Goal: Information Seeking & Learning: Learn about a topic

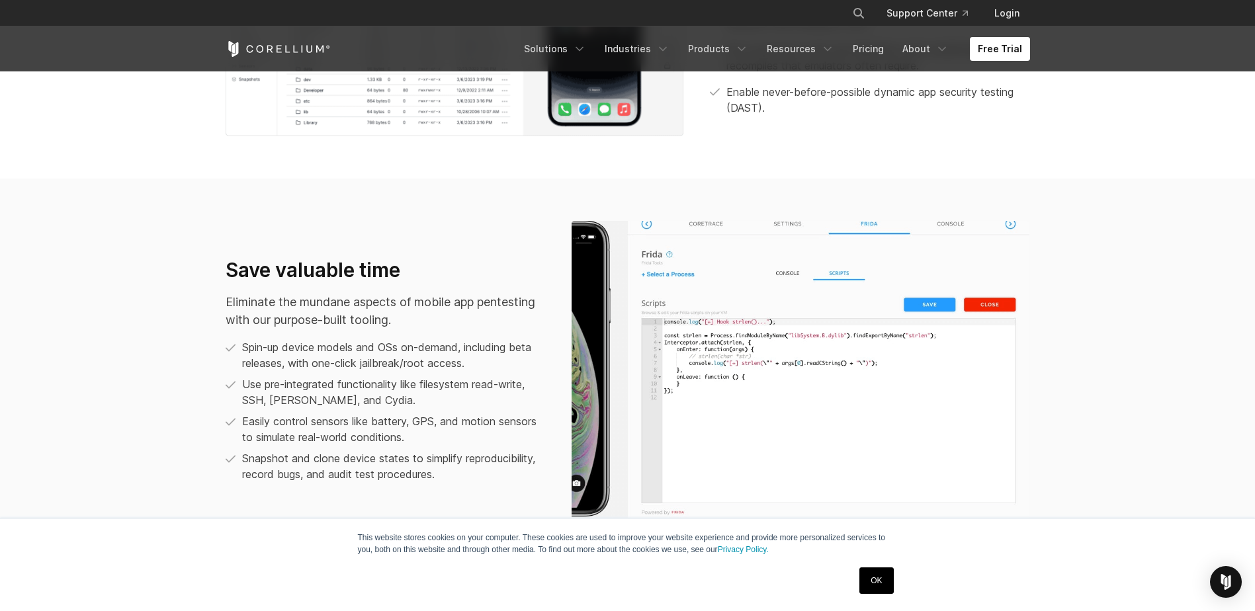
scroll to position [860, 0]
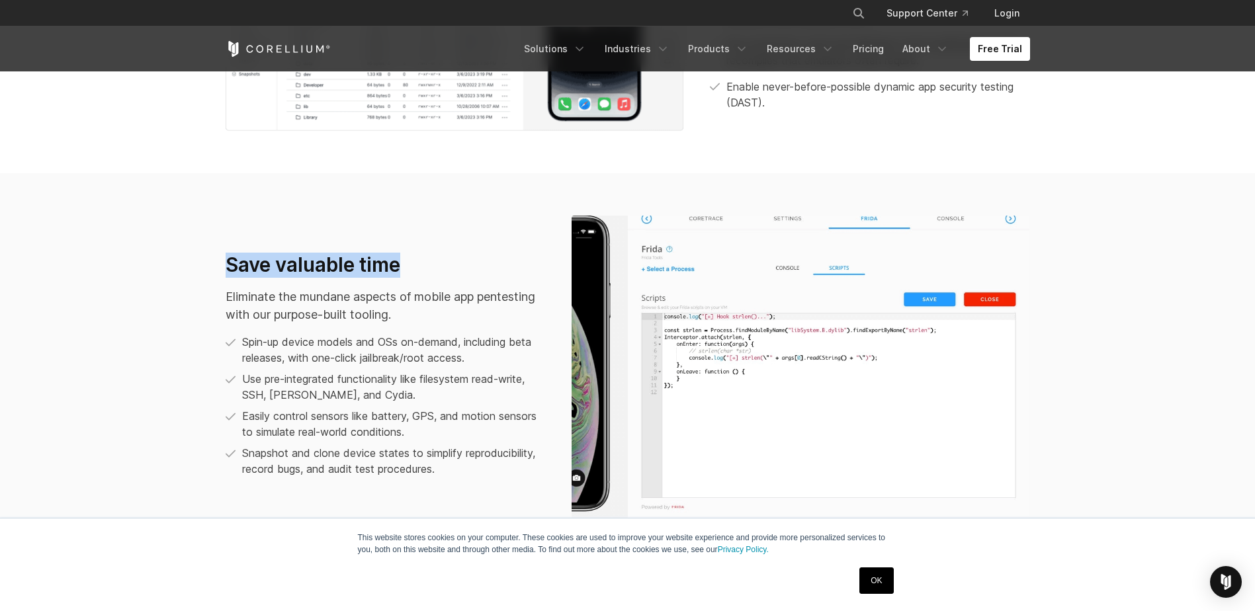
drag, startPoint x: 229, startPoint y: 263, endPoint x: 408, endPoint y: 251, distance: 179.7
click at [408, 251] on div "Save valuable time Eliminate the mundane aspects of mobile app pentesting with …" at bounding box center [627, 371] width 831 height 310
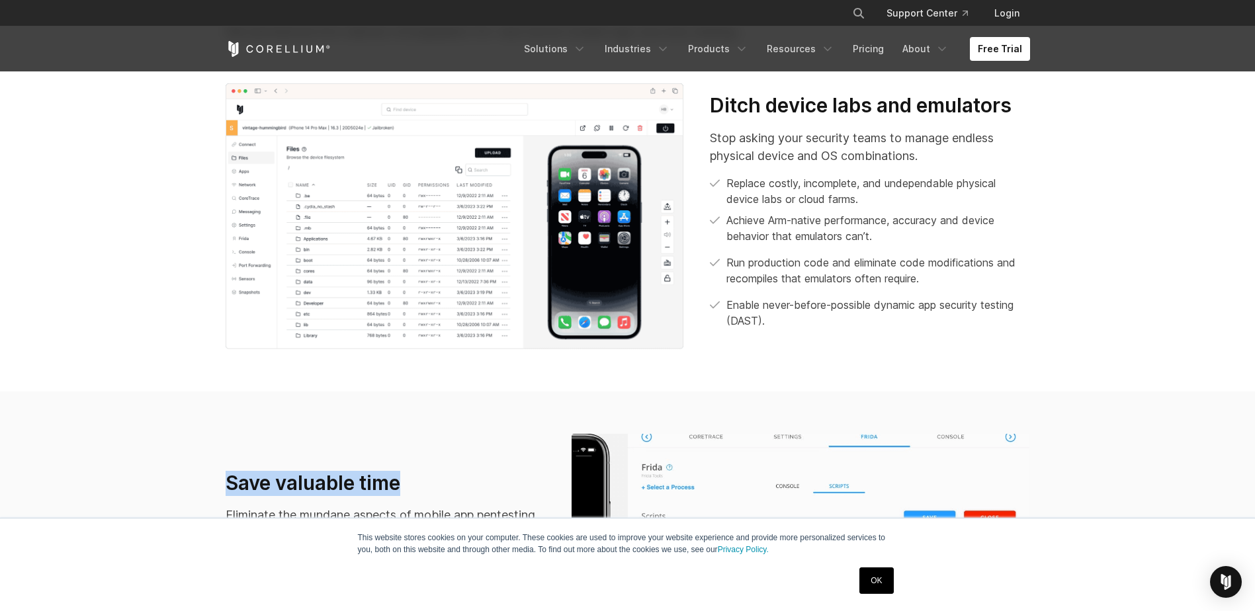
scroll to position [662, 0]
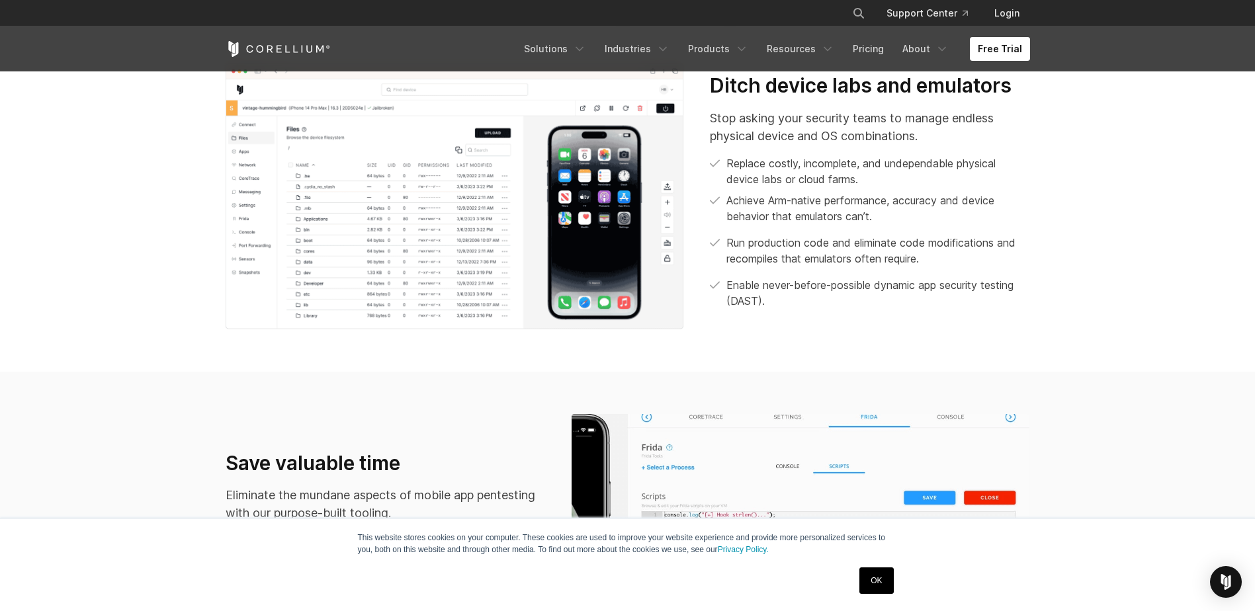
click at [834, 137] on p "Stop asking your security teams to manage endless physical device and OS combin…" at bounding box center [870, 127] width 320 height 36
drag, startPoint x: 739, startPoint y: 258, endPoint x: 952, endPoint y: 263, distance: 212.5
click at [952, 263] on p "Run production code and eliminate code modifications and recompiles that emulat…" at bounding box center [878, 251] width 303 height 32
drag, startPoint x: 743, startPoint y: 202, endPoint x: 879, endPoint y: 215, distance: 137.0
click at [879, 215] on p "Achieve Arm-native performance, accuracy and device behavior that emulators can…" at bounding box center [878, 209] width 303 height 32
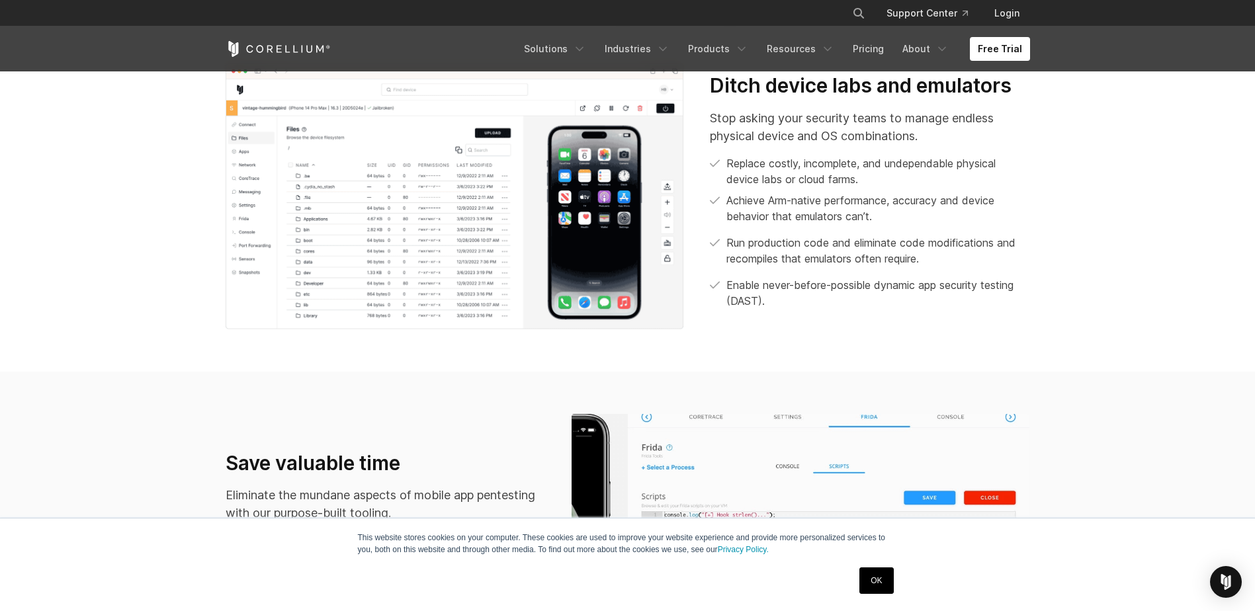
drag, startPoint x: 879, startPoint y: 215, endPoint x: 797, endPoint y: 169, distance: 94.8
click at [797, 169] on p "Replace costly, incomplete, and undependable physical device labs or cloud farm…" at bounding box center [878, 171] width 303 height 32
drag, startPoint x: 742, startPoint y: 179, endPoint x: 866, endPoint y: 178, distance: 124.4
click at [866, 178] on p "Replace costly, incomplete, and undependable physical device labs or cloud farm…" at bounding box center [878, 171] width 303 height 32
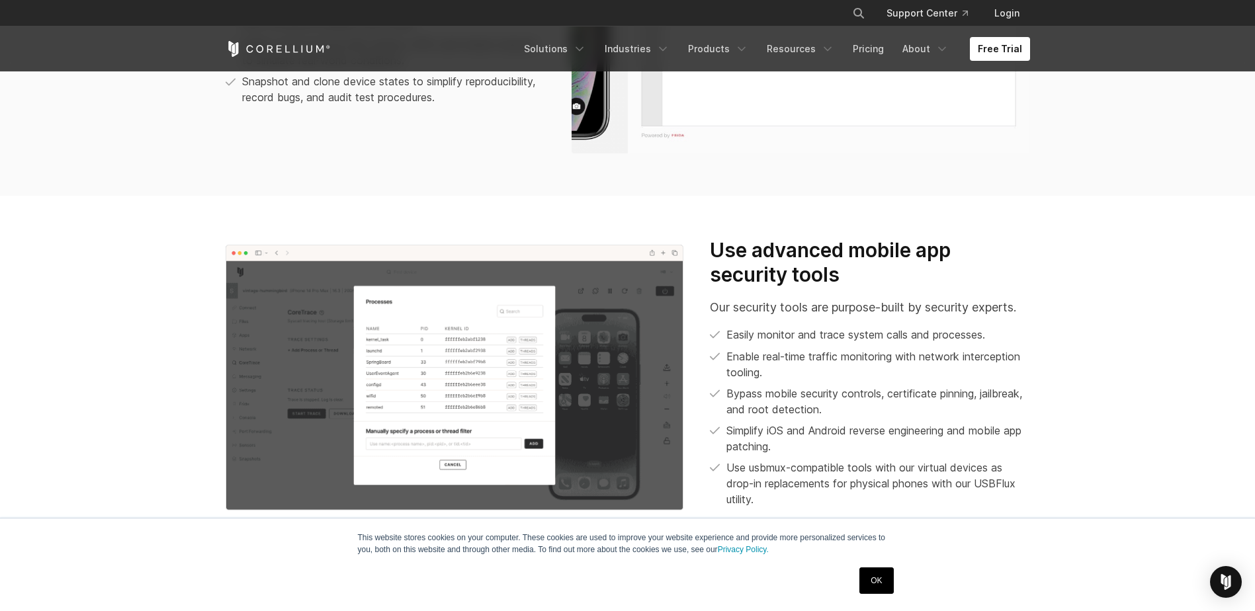
scroll to position [1257, 0]
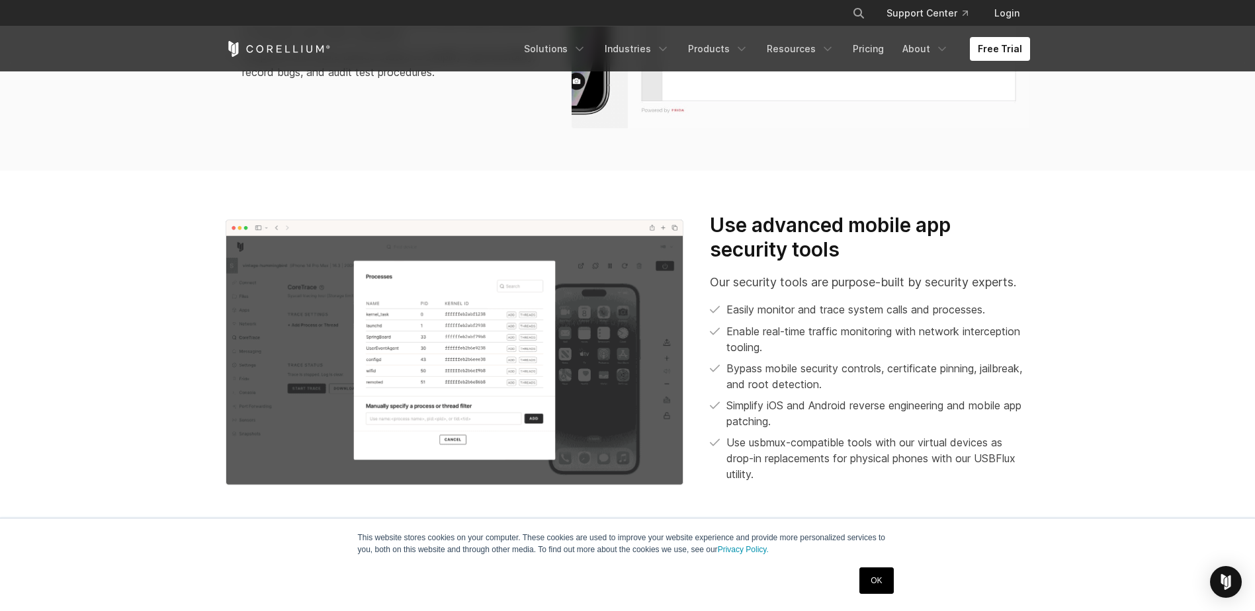
drag, startPoint x: 1001, startPoint y: 287, endPoint x: 772, endPoint y: 312, distance: 230.3
click at [772, 312] on p "Easily monitor and trace system calls and processes." at bounding box center [856, 310] width 259 height 16
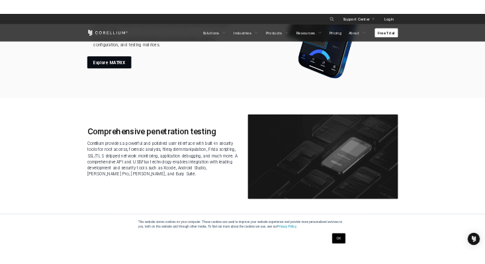
scroll to position [2051, 0]
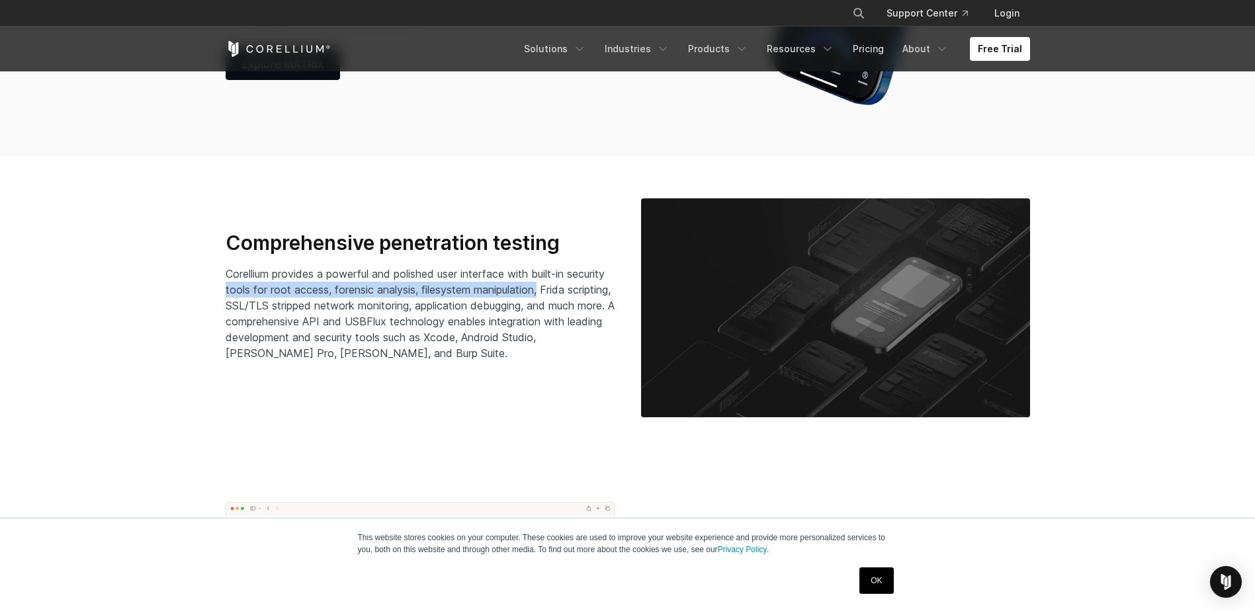
drag, startPoint x: 267, startPoint y: 287, endPoint x: 592, endPoint y: 291, distance: 324.9
click at [592, 291] on p "Corellium provides a powerful and polished user interface with built-in securit…" at bounding box center [420, 313] width 389 height 95
click at [470, 314] on p "Corellium provides a powerful and polished user interface with built-in securit…" at bounding box center [420, 313] width 389 height 95
click at [294, 305] on span "Corellium provides a powerful and polished user interface with built-in securit…" at bounding box center [420, 313] width 389 height 93
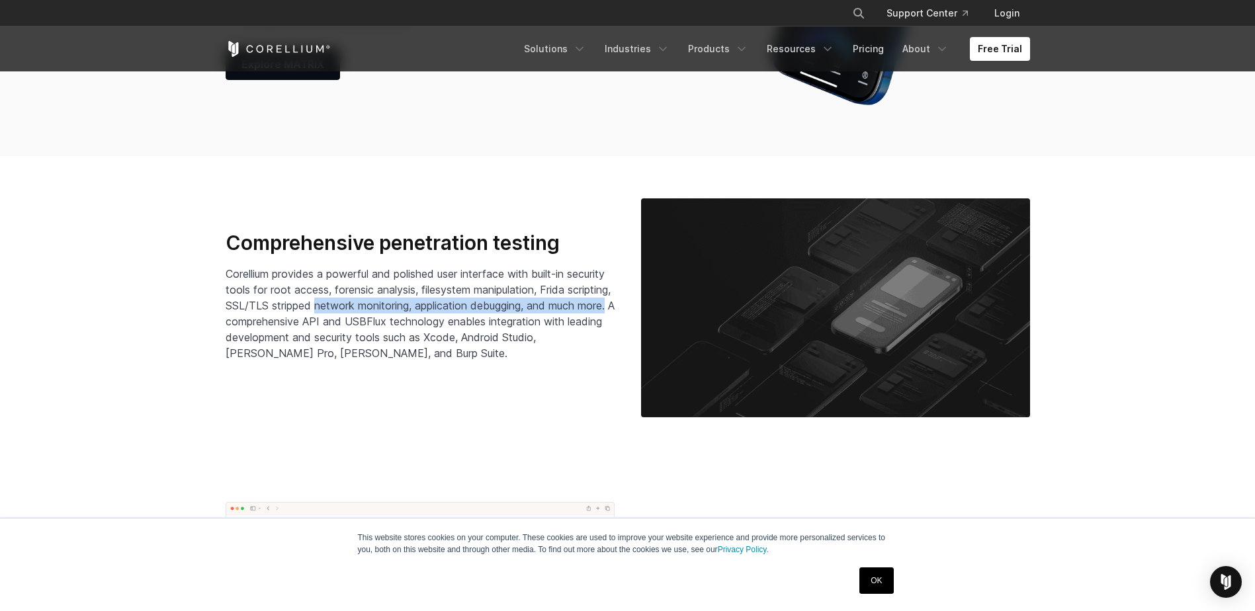
drag, startPoint x: 394, startPoint y: 305, endPoint x: 305, endPoint y: 321, distance: 90.7
click at [305, 321] on span "Corellium provides a powerful and polished user interface with built-in securit…" at bounding box center [420, 313] width 389 height 93
copy span "network monitoring, application debugging, and much more."
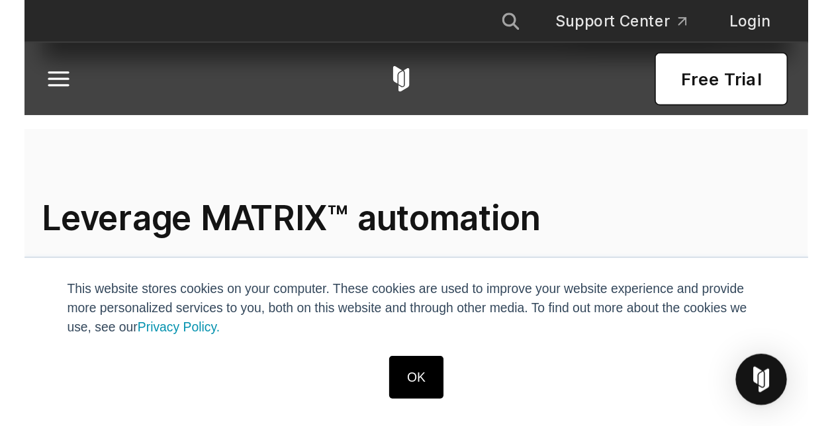
scroll to position [2049, 0]
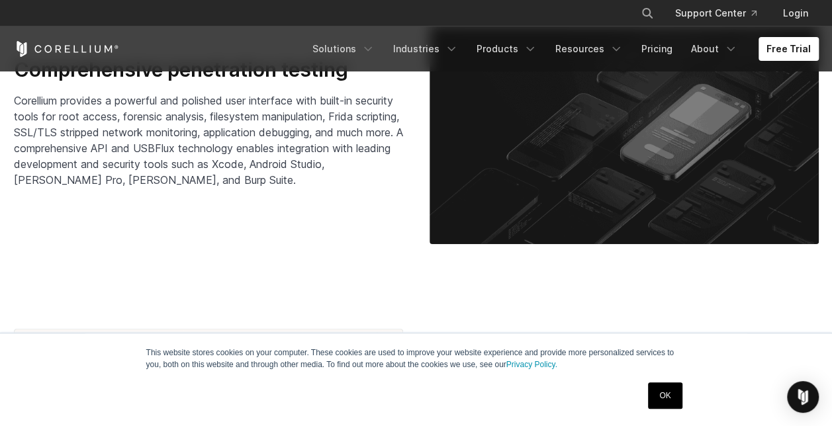
click at [224, 157] on span "Corellium provides a powerful and polished user interface with built-in securit…" at bounding box center [208, 140] width 389 height 93
